Goal: Transaction & Acquisition: Purchase product/service

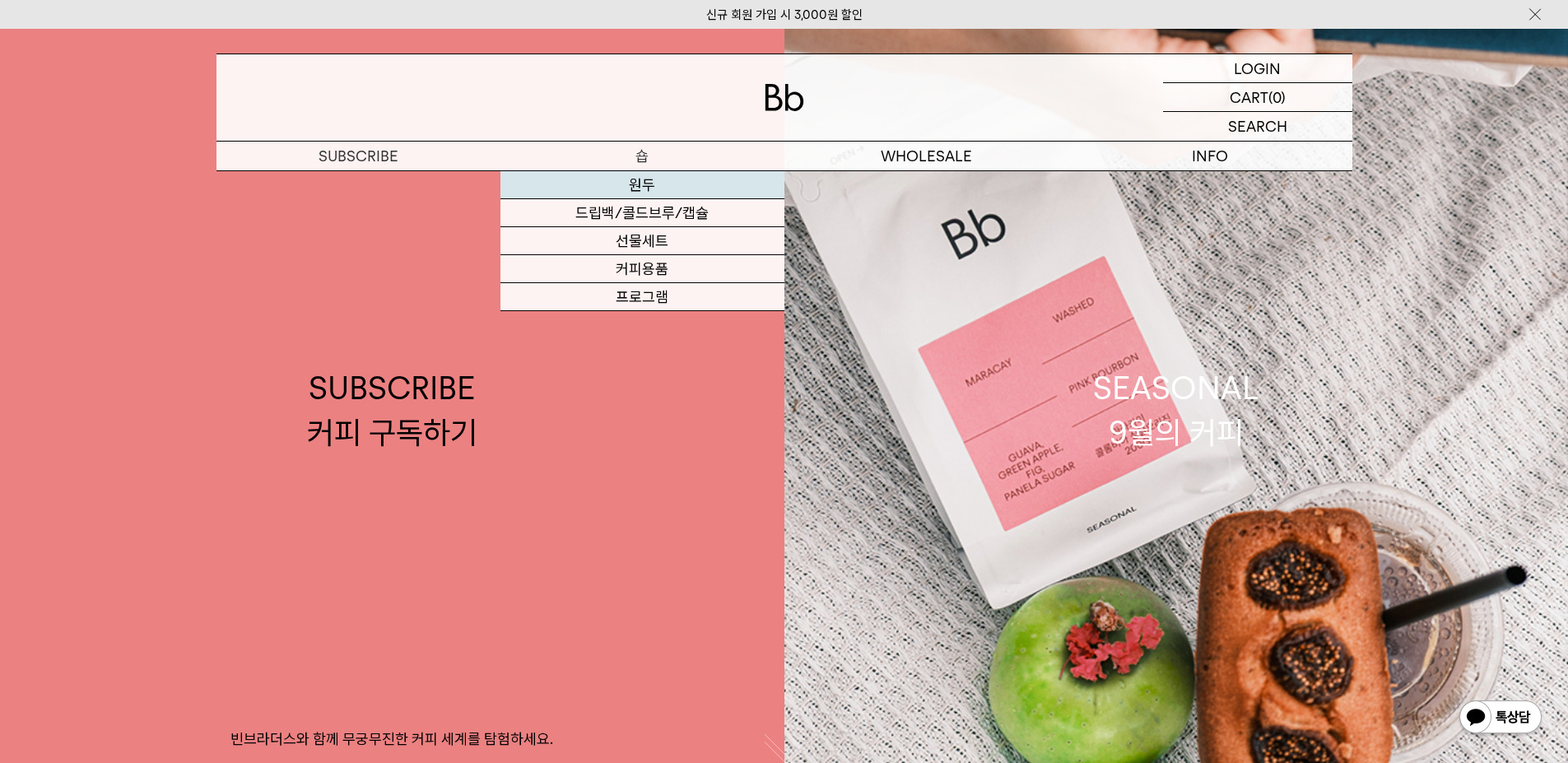
click at [635, 180] on link "원두" at bounding box center [642, 185] width 284 height 28
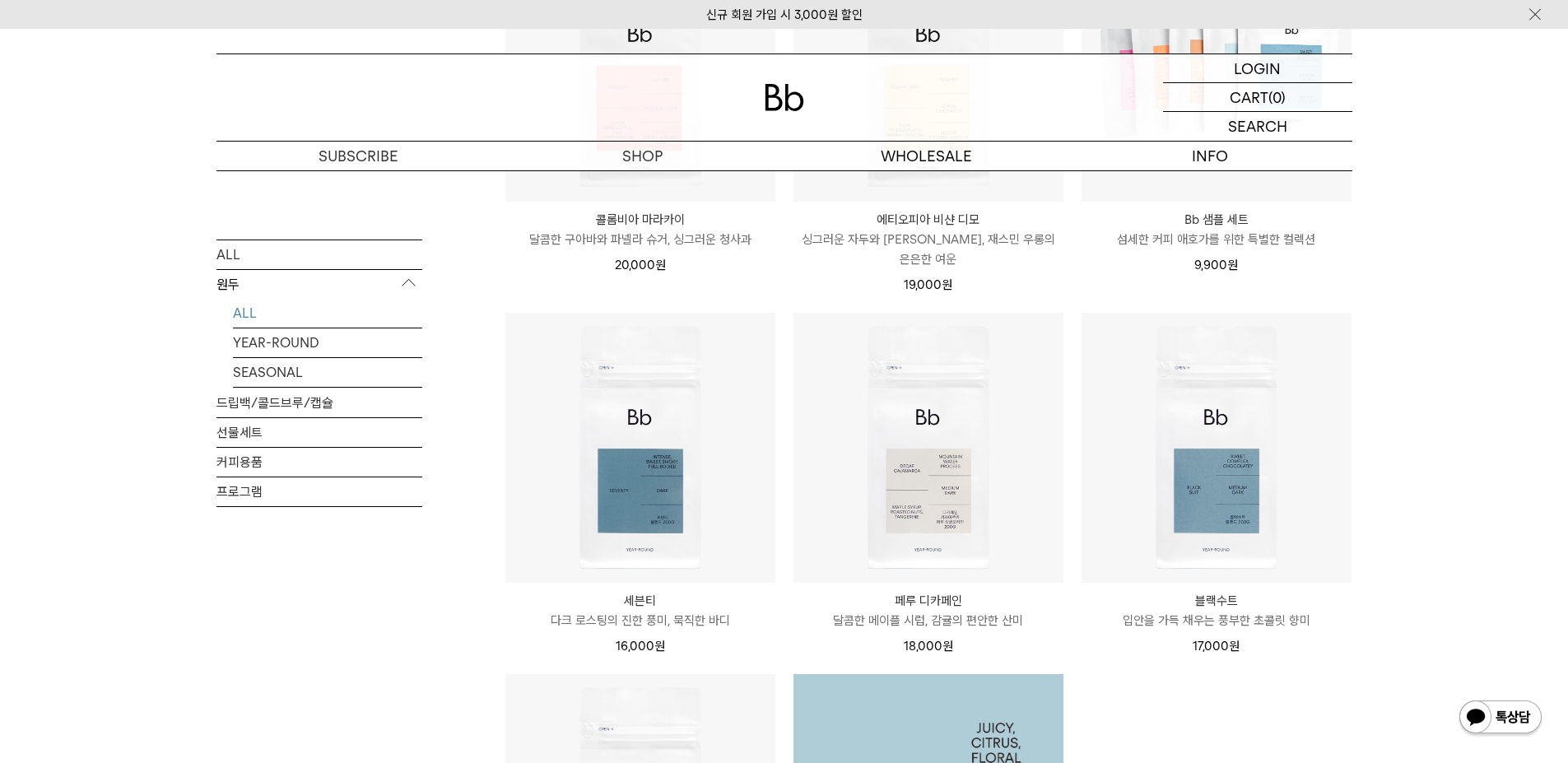
scroll to position [768, 0]
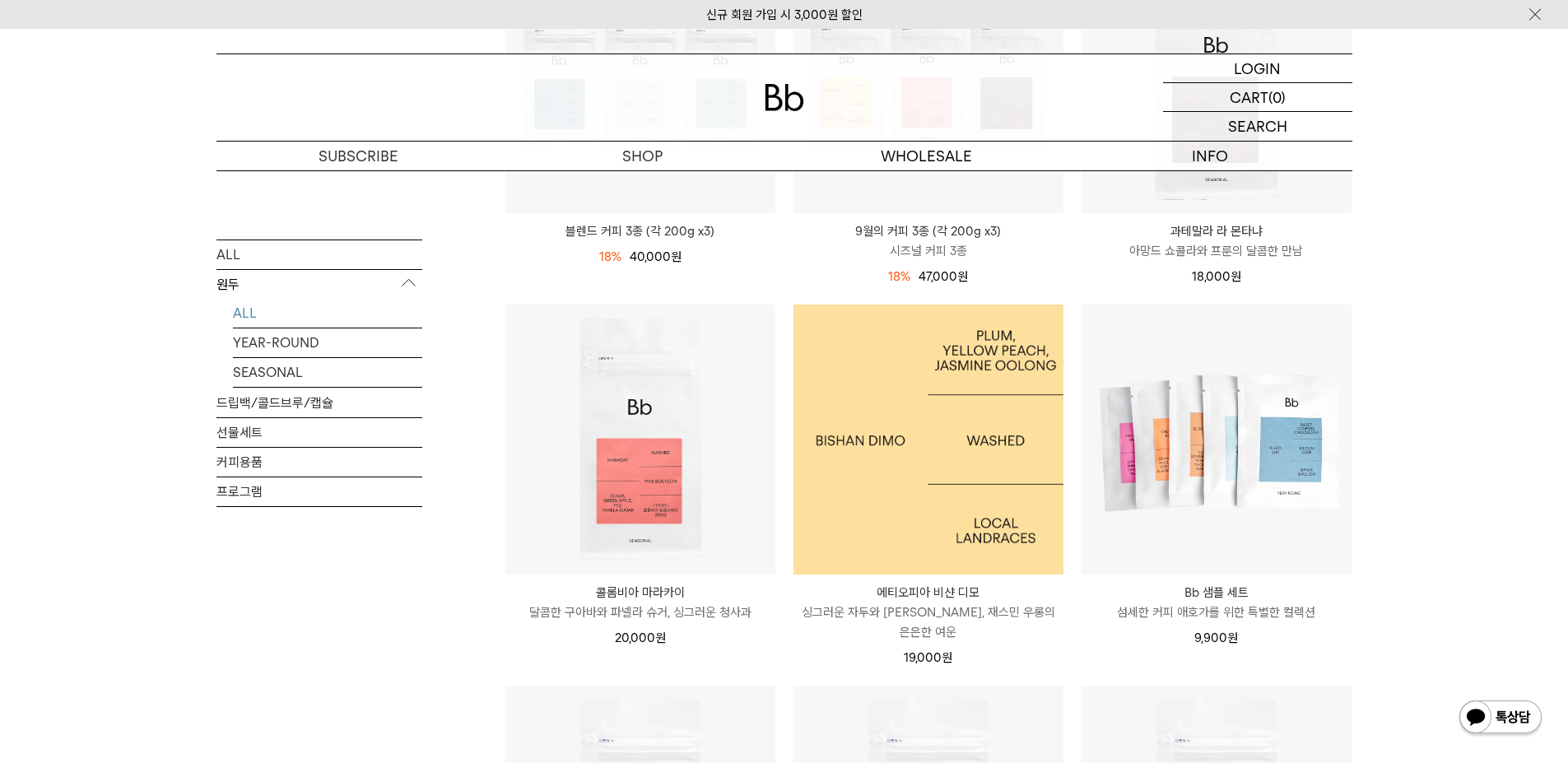
click at [895, 426] on img at bounding box center [928, 439] width 270 height 270
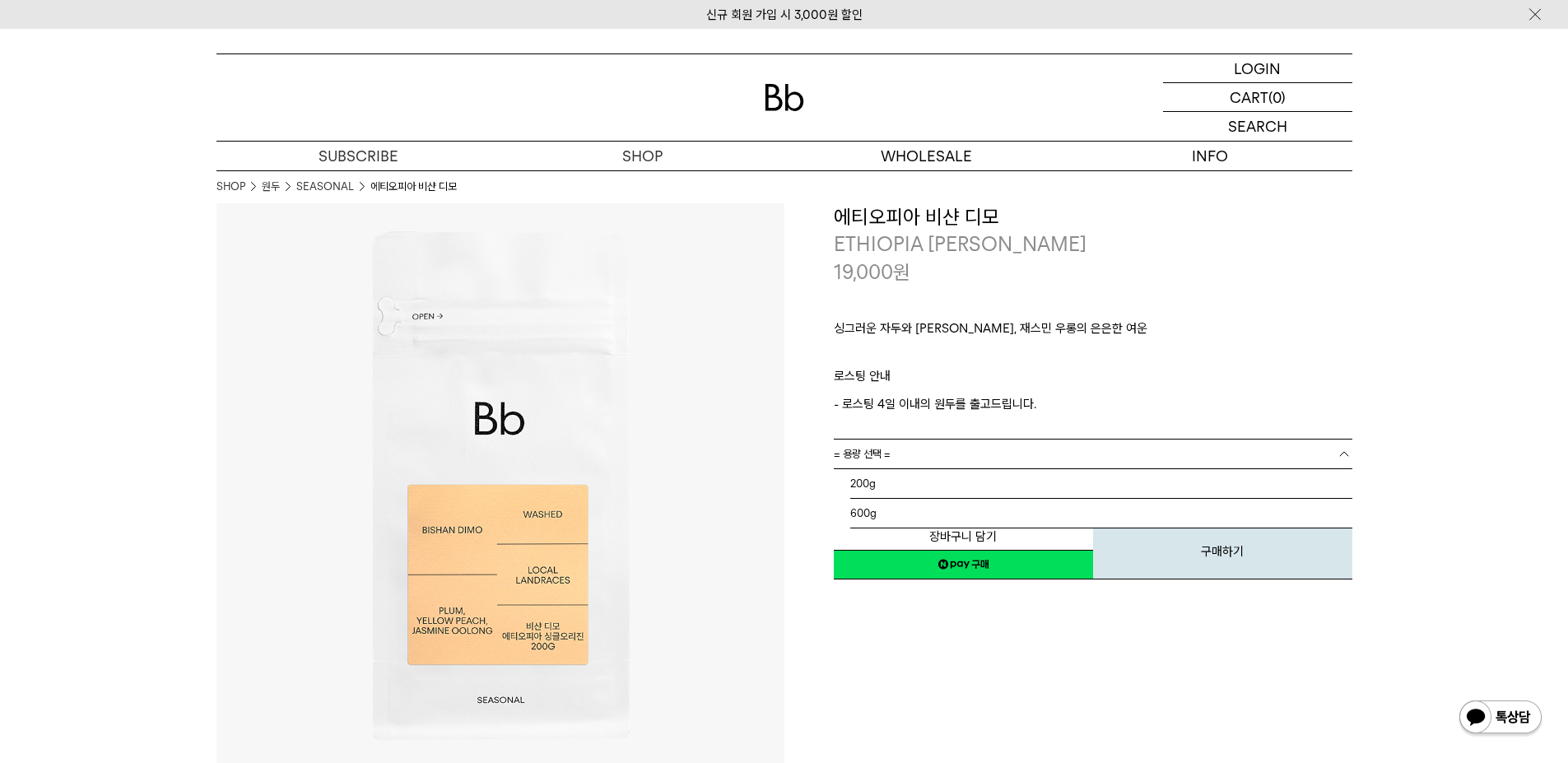
click at [891, 451] on link "= 용량 선택 =" at bounding box center [1093, 453] width 519 height 29
click at [875, 512] on li "600g" at bounding box center [1101, 513] width 502 height 30
click at [932, 492] on link "= 분쇄도 선택 =" at bounding box center [1093, 483] width 519 height 29
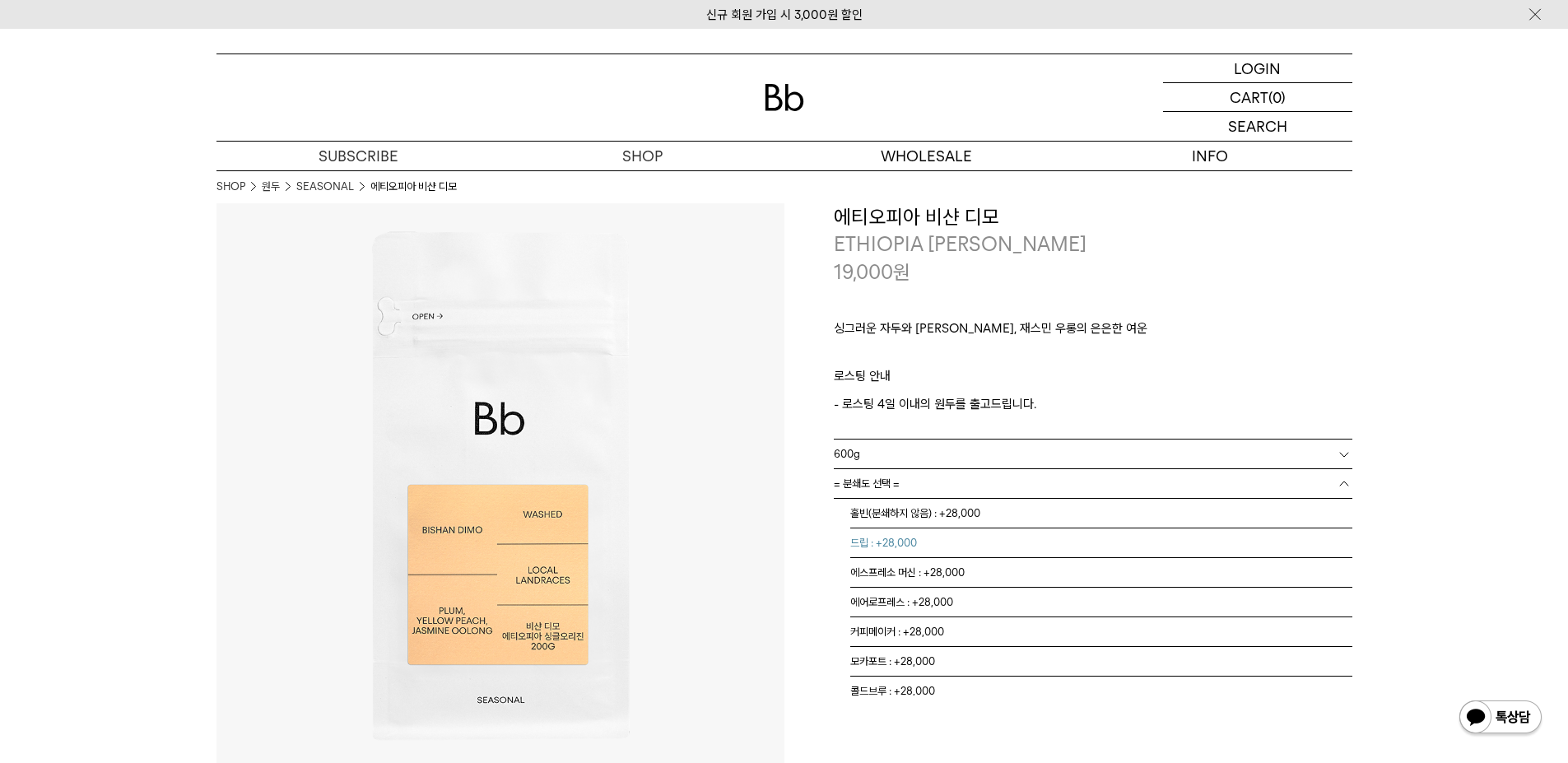
click at [931, 538] on li "드립 : +28,000" at bounding box center [1101, 543] width 502 height 30
